Goal: Go to known website: Access a specific website the user already knows

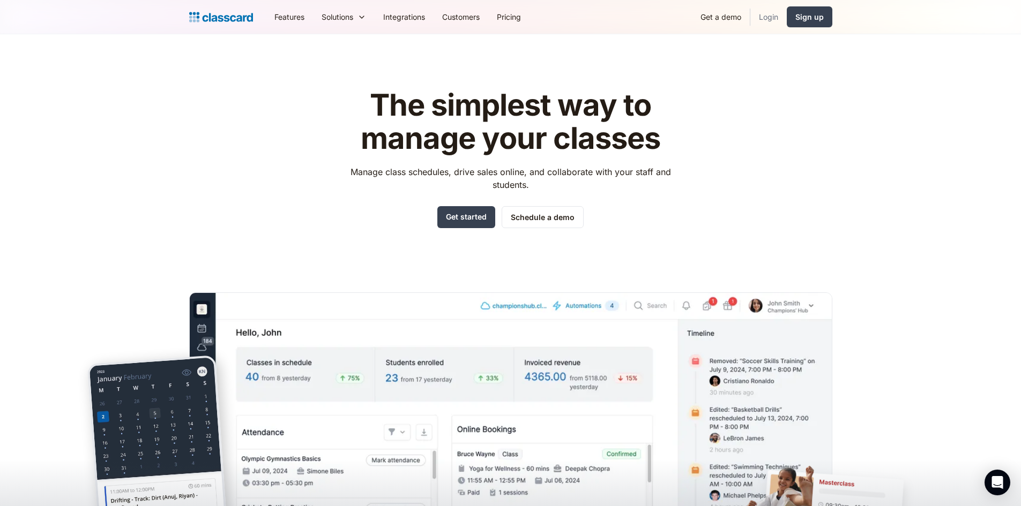
click at [764, 21] on link "Login" at bounding box center [768, 17] width 36 height 24
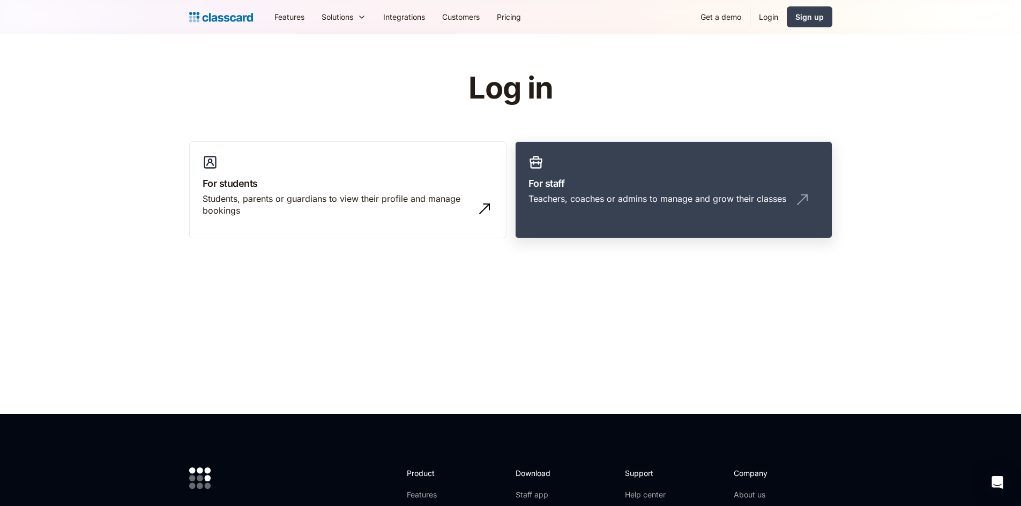
click at [641, 189] on h3 "For staff" at bounding box center [673, 183] width 290 height 14
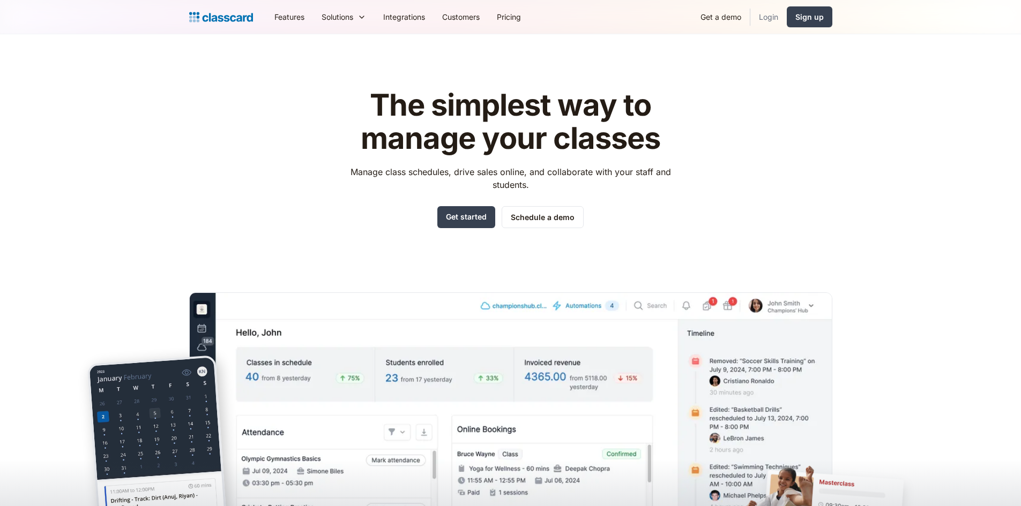
click at [768, 17] on link "Login" at bounding box center [768, 17] width 36 height 24
